Goal: Information Seeking & Learning: Learn about a topic

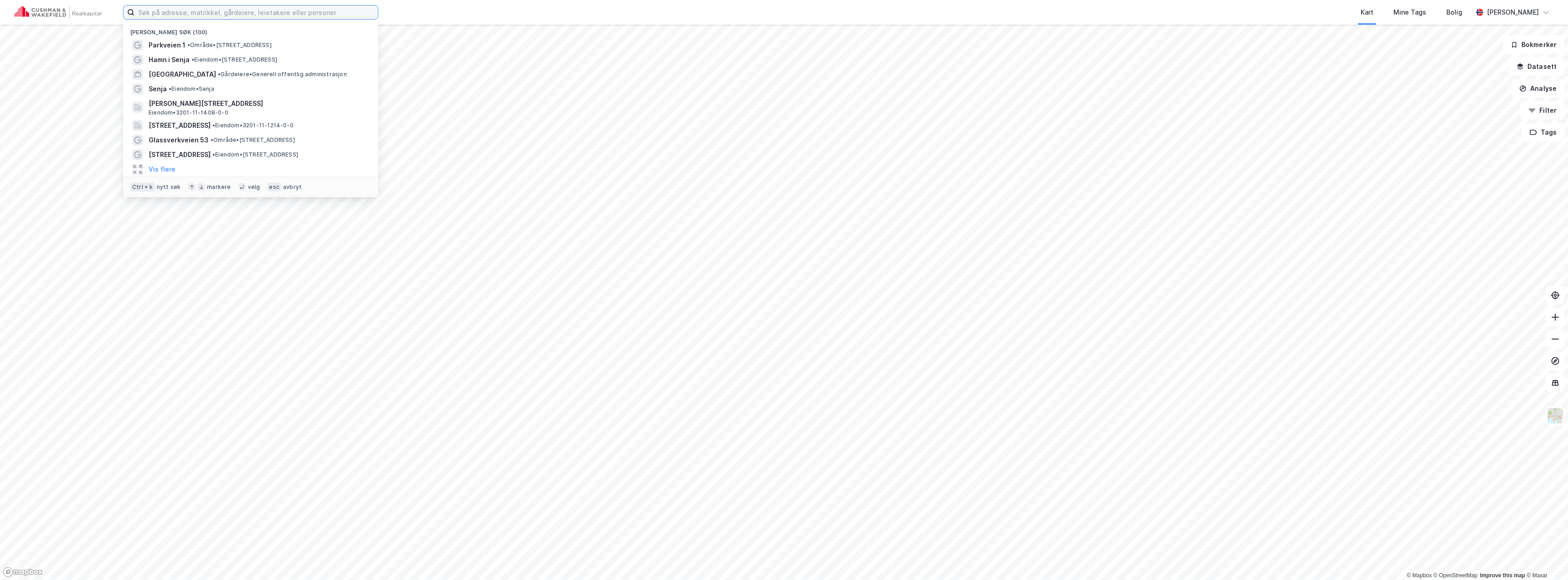
click at [191, 15] on input at bounding box center [256, 12] width 244 height 13
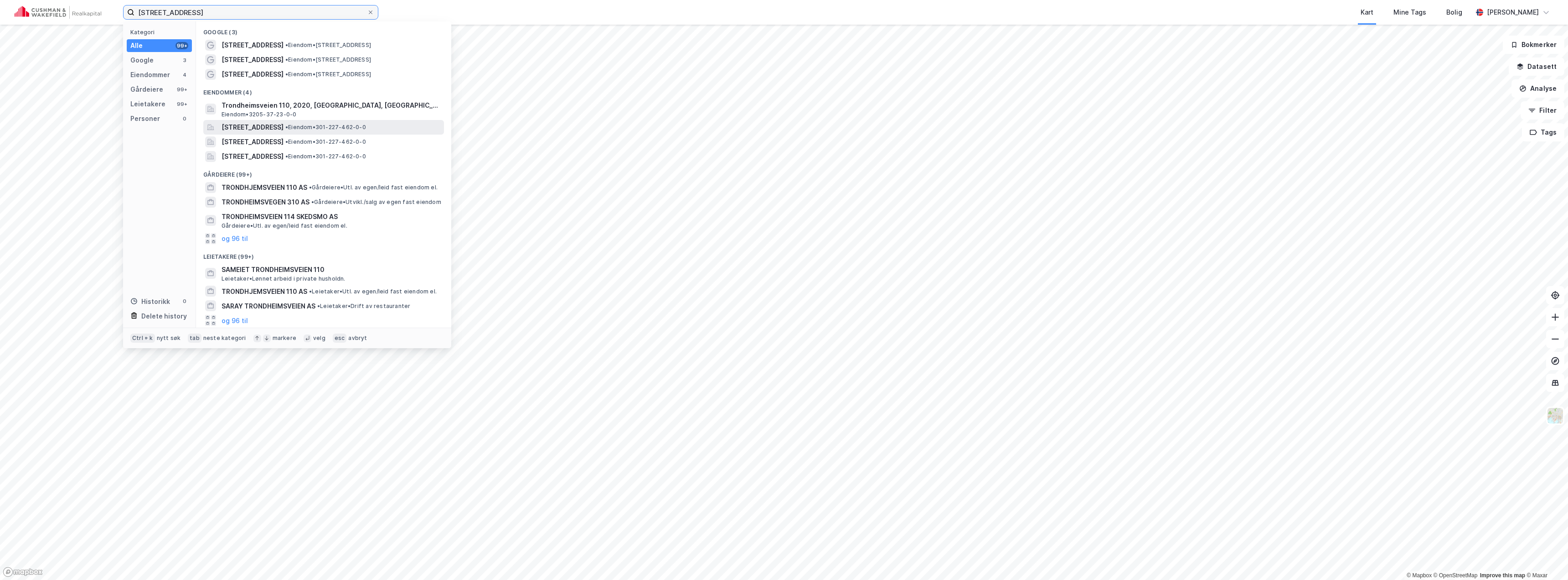
type input "[STREET_ADDRESS]"
click at [284, 126] on span "[STREET_ADDRESS]" at bounding box center [253, 126] width 62 height 11
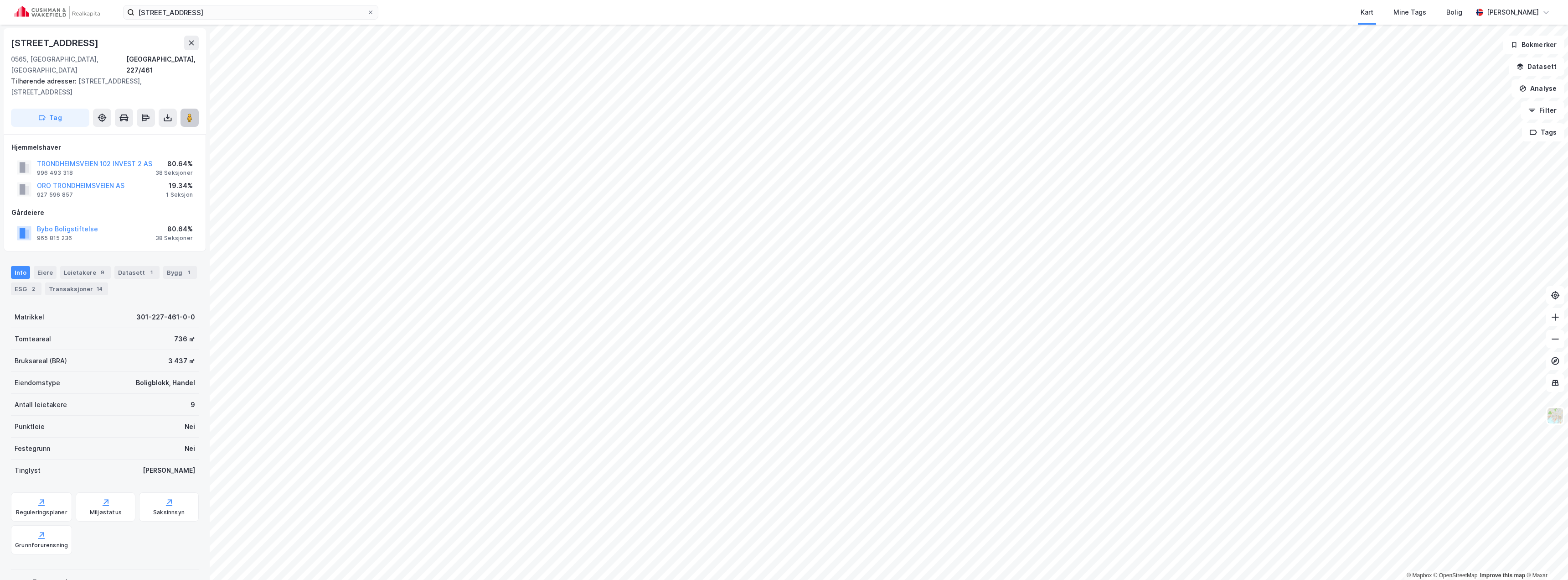
click at [191, 113] on image at bounding box center [190, 117] width 6 height 9
